Goal: Task Accomplishment & Management: Manage account settings

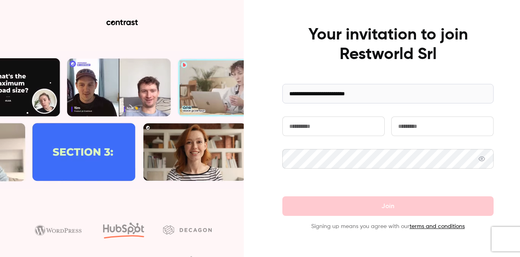
click at [324, 127] on input "text" at bounding box center [334, 126] width 102 height 20
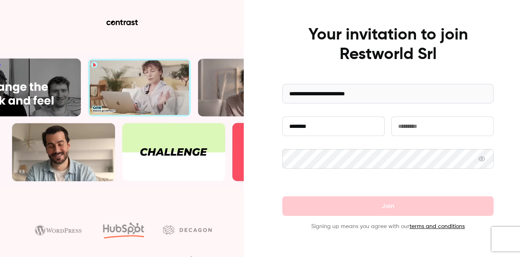
type input "********"
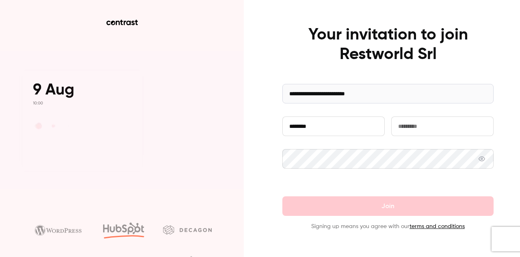
click at [431, 128] on input "text" at bounding box center [442, 126] width 102 height 20
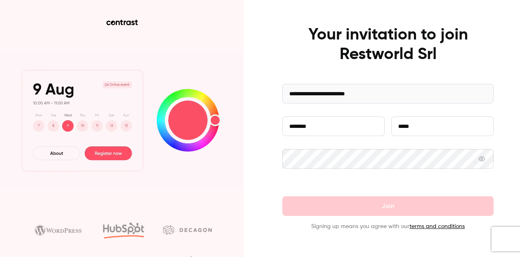
type input "*****"
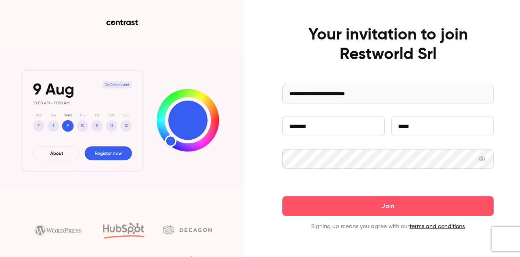
click at [283, 196] on button "Join" at bounding box center [388, 206] width 211 height 20
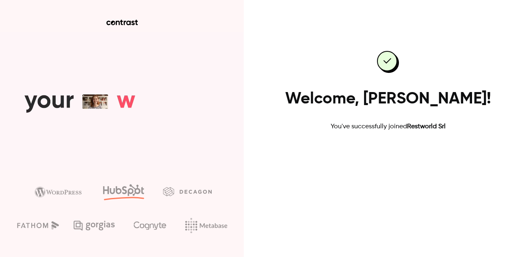
click at [382, 159] on link "Go to dashboard" at bounding box center [388, 158] width 69 height 20
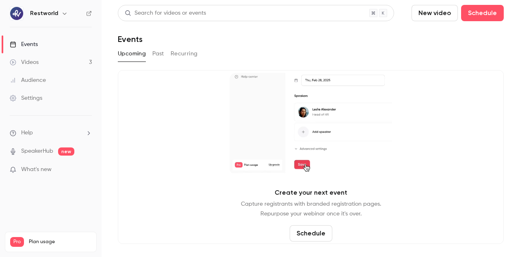
click at [57, 60] on link "Videos 3" at bounding box center [51, 62] width 102 height 18
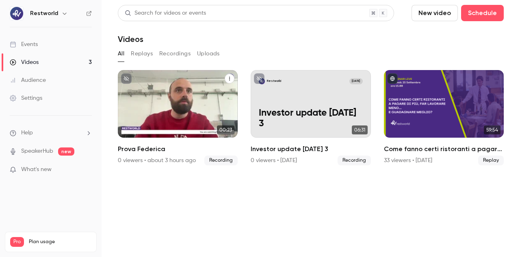
click at [152, 103] on div "Restworld [DATE] Prova Federica" at bounding box center [178, 103] width 120 height 67
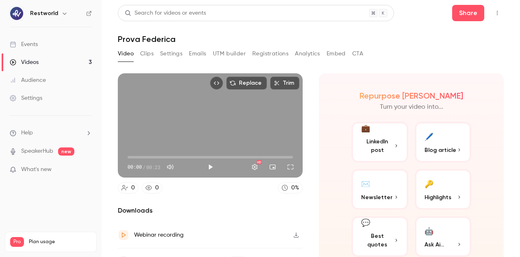
click at [281, 84] on button "Trim" at bounding box center [284, 82] width 29 height 13
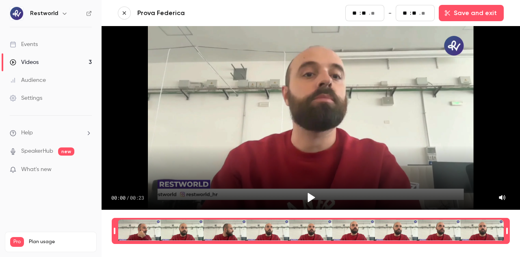
click at [127, 13] on icon "button" at bounding box center [125, 13] width 6 height 6
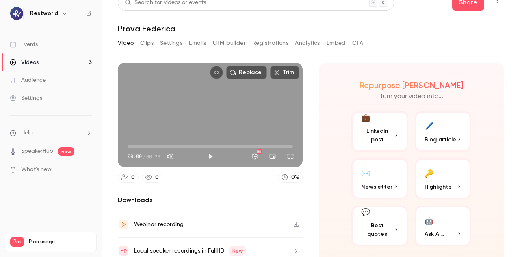
scroll to position [15, 0]
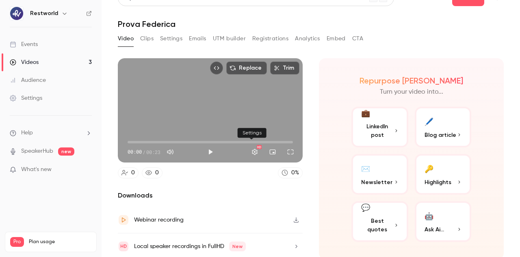
click at [248, 150] on button "Settings" at bounding box center [255, 151] width 16 height 16
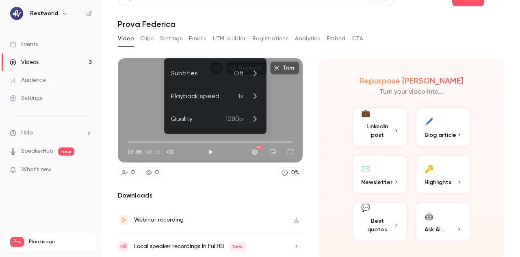
click at [228, 181] on div at bounding box center [260, 128] width 520 height 257
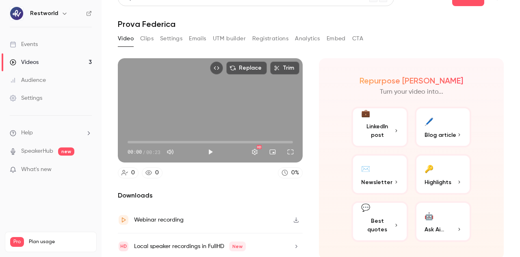
click at [146, 40] on button "Clips" at bounding box center [146, 38] width 13 height 13
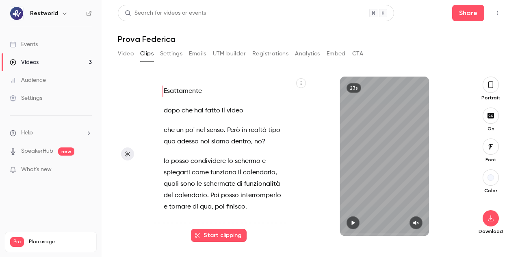
click at [178, 57] on button "Settings" at bounding box center [171, 53] width 22 height 13
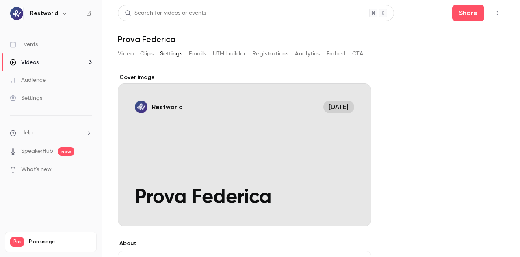
click at [121, 52] on button "Video" at bounding box center [126, 53] width 16 height 13
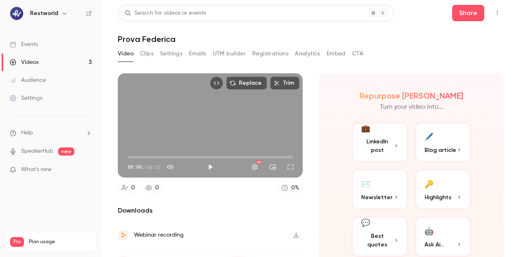
scroll to position [15, 0]
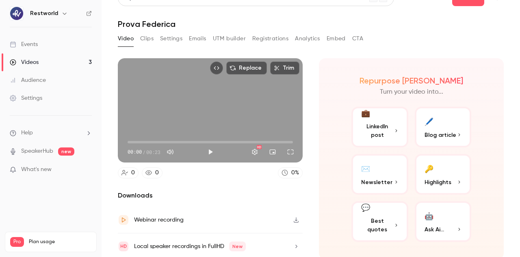
click at [277, 65] on button "Trim" at bounding box center [284, 67] width 29 height 13
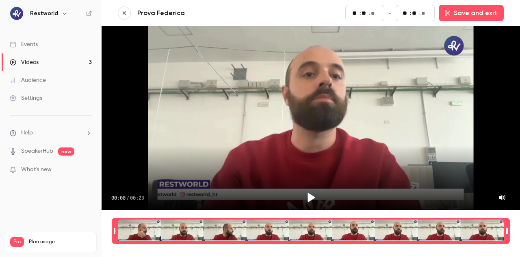
click at [128, 11] on button "button" at bounding box center [124, 13] width 13 height 13
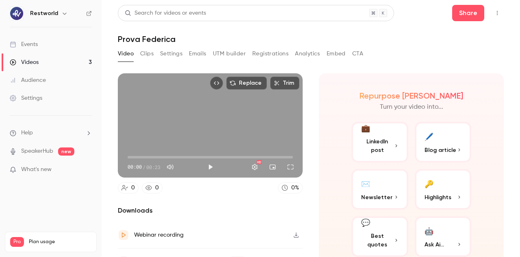
click at [142, 53] on button "Clips" at bounding box center [146, 53] width 13 height 13
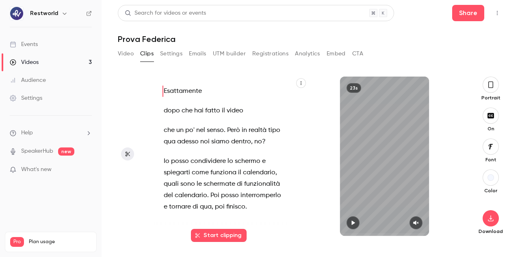
scroll to position [12, 0]
click at [491, 180] on button "button" at bounding box center [491, 177] width 16 height 16
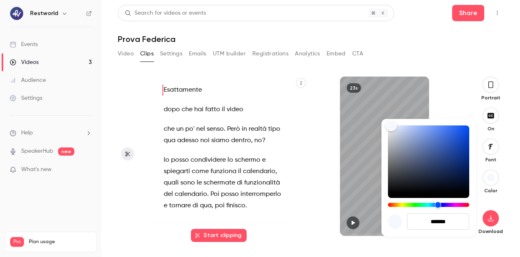
click at [452, 74] on div at bounding box center [260, 128] width 520 height 257
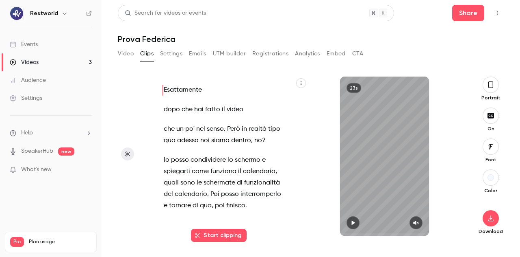
click at [129, 57] on button "Video" at bounding box center [126, 53] width 16 height 13
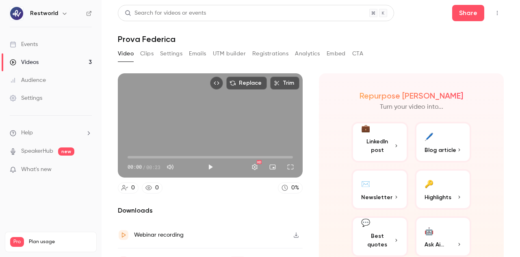
click at [274, 53] on button "Registrations" at bounding box center [270, 53] width 36 height 13
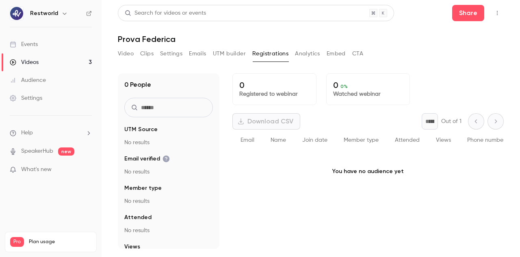
click at [133, 53] on button "Video" at bounding box center [126, 53] width 16 height 13
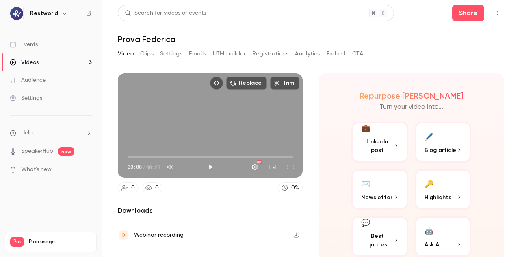
click at [43, 61] on link "Videos 3" at bounding box center [51, 62] width 102 height 18
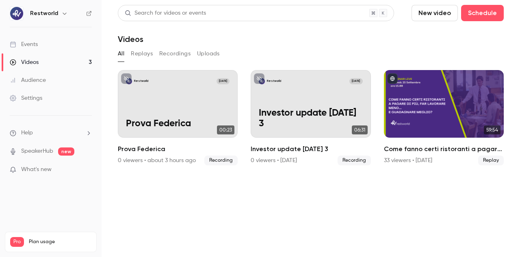
click at [447, 12] on button "New video" at bounding box center [435, 13] width 46 height 16
click at [352, 48] on div at bounding box center [260, 128] width 520 height 257
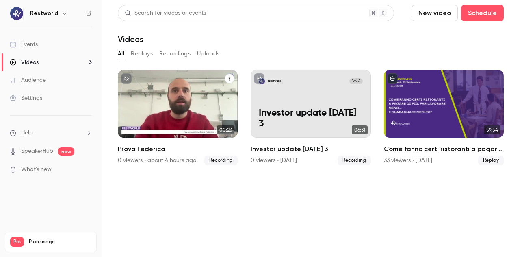
click at [182, 117] on div "Restworld [DATE] Prova Federica" at bounding box center [178, 103] width 120 height 67
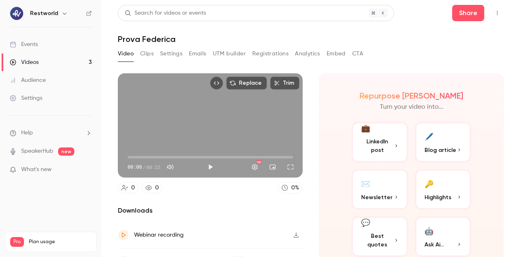
click at [79, 65] on link "Videos 3" at bounding box center [51, 62] width 102 height 18
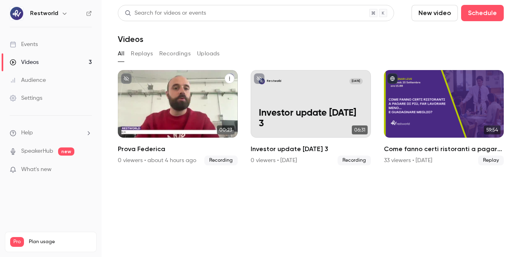
click at [231, 80] on icon "Prova Federica" at bounding box center [229, 78] width 5 height 5
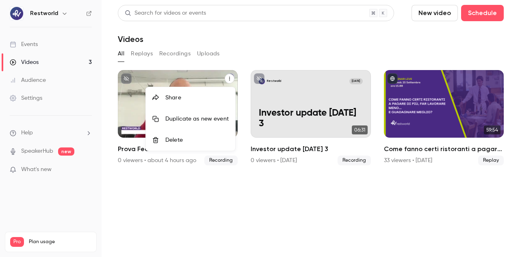
click at [196, 136] on div "Delete" at bounding box center [196, 140] width 63 height 8
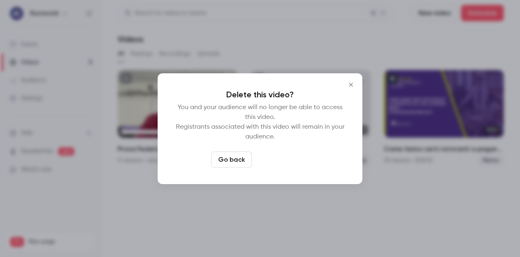
click at [293, 163] on button "Delete video" at bounding box center [282, 159] width 54 height 16
